Goal: Book appointment/travel/reservation

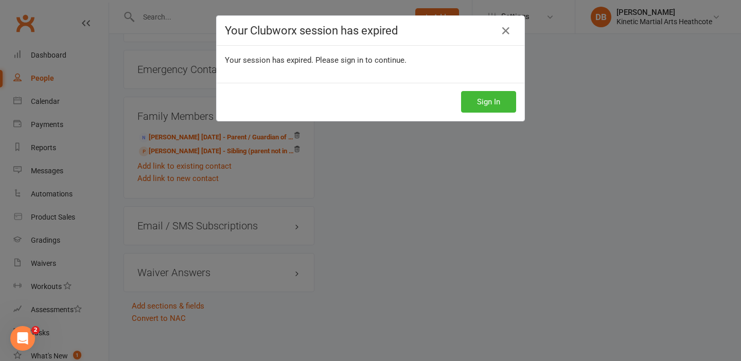
scroll to position [693, 0]
click at [473, 104] on button "Sign In" at bounding box center [488, 102] width 55 height 22
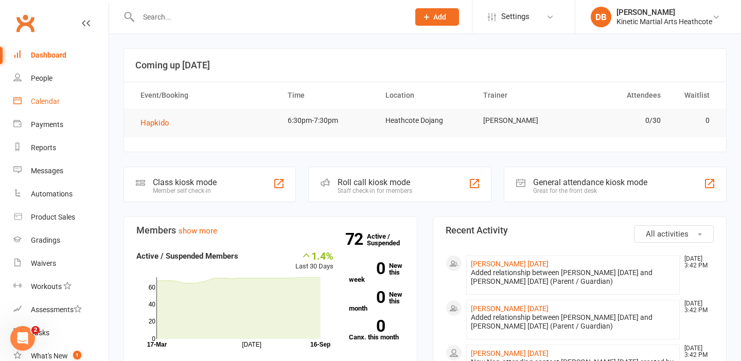
click at [38, 105] on div "Calendar" at bounding box center [45, 101] width 29 height 8
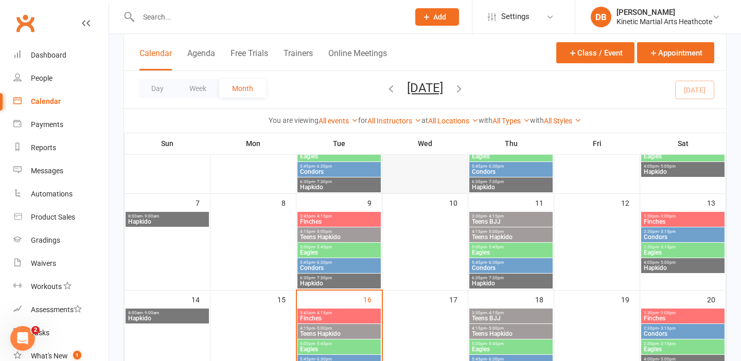
scroll to position [195, 0]
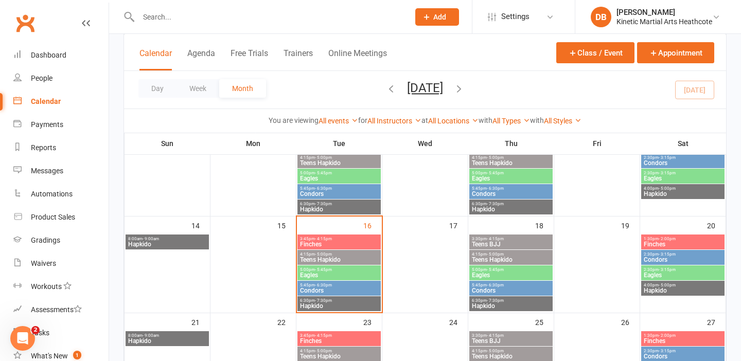
click at [514, 272] on span "Eagles" at bounding box center [510, 275] width 79 height 6
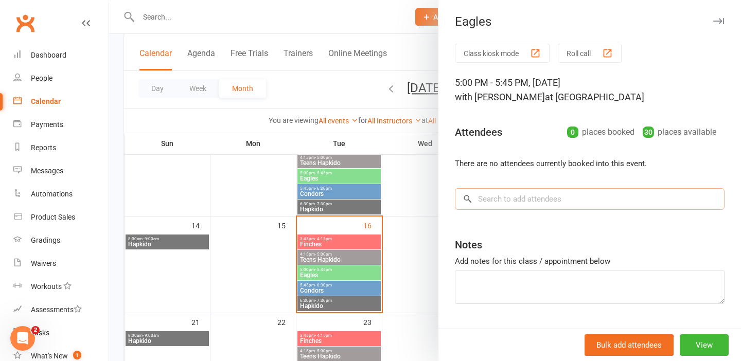
click at [533, 209] on input "search" at bounding box center [589, 199] width 269 height 22
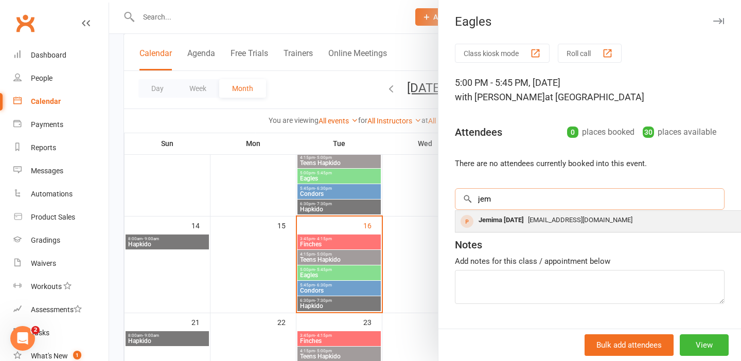
type input "jem"
click at [545, 227] on div "[EMAIL_ADDRESS][DOMAIN_NAME]" at bounding box center [608, 220] width 299 height 15
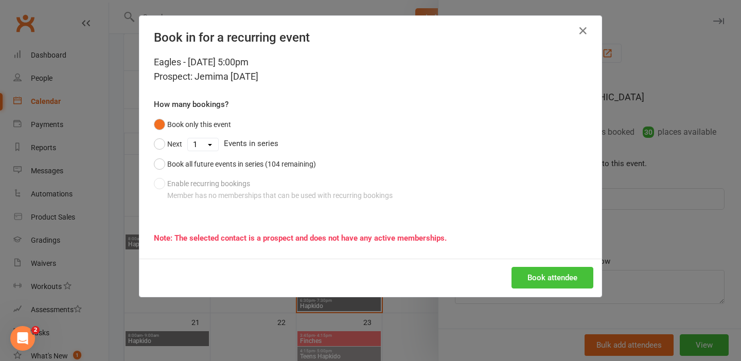
click at [545, 280] on button "Book attendee" at bounding box center [552, 278] width 82 height 22
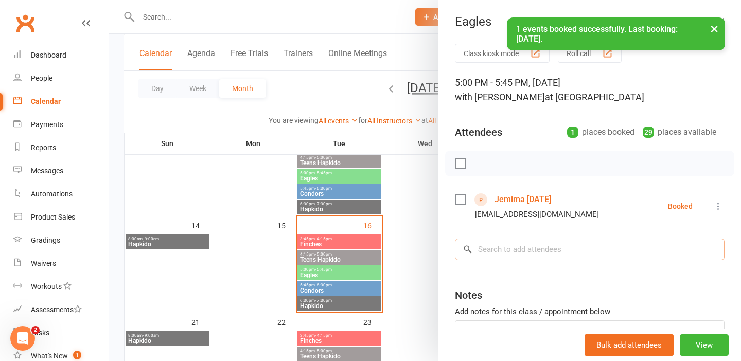
click at [532, 242] on input "search" at bounding box center [589, 250] width 269 height 22
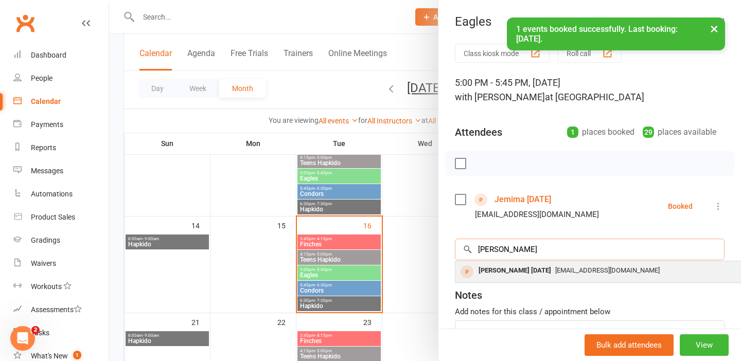
type input "[PERSON_NAME]"
click at [555, 267] on span "[EMAIL_ADDRESS][DOMAIN_NAME]" at bounding box center [607, 270] width 104 height 8
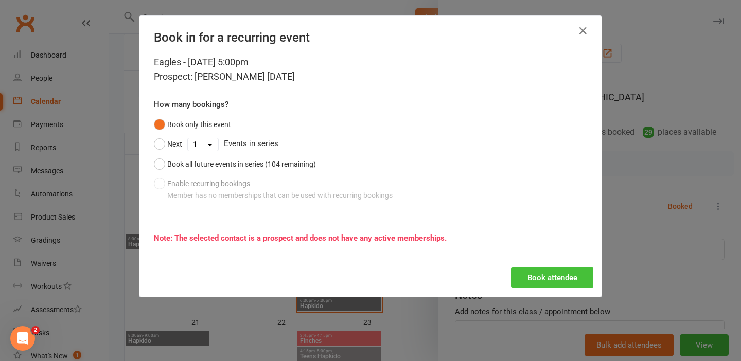
click at [539, 272] on button "Book attendee" at bounding box center [552, 278] width 82 height 22
